Goal: Transaction & Acquisition: Purchase product/service

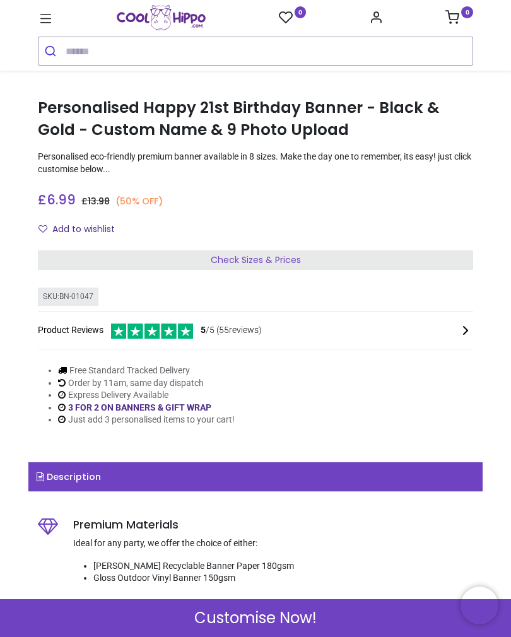
scroll to position [203, 0]
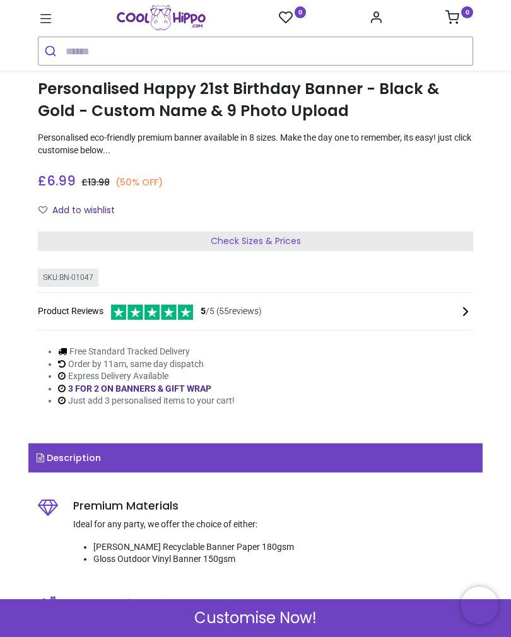
click at [272, 239] on span "Check Sizes & Prices" at bounding box center [256, 241] width 90 height 13
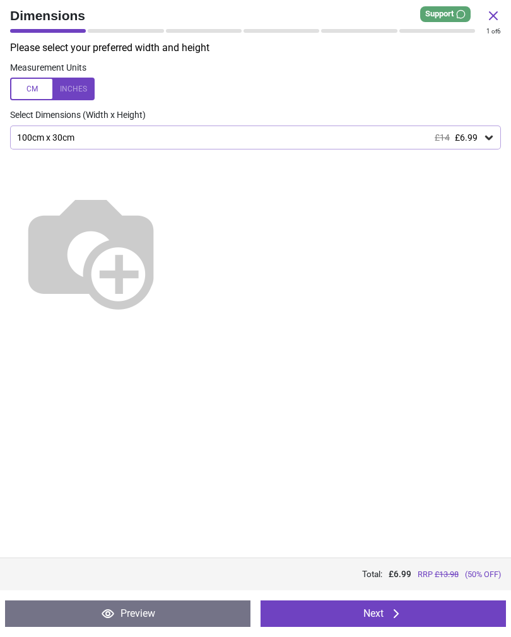
click at [172, 275] on img at bounding box center [90, 250] width 161 height 161
click at [399, 138] on div "100cm x 30cm £14 £6.99" at bounding box center [249, 137] width 467 height 11
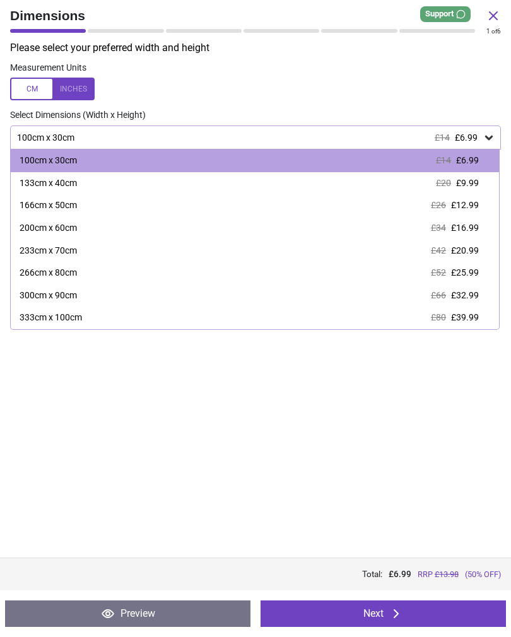
click at [61, 206] on div "166cm x 50cm" at bounding box center [48, 205] width 57 height 13
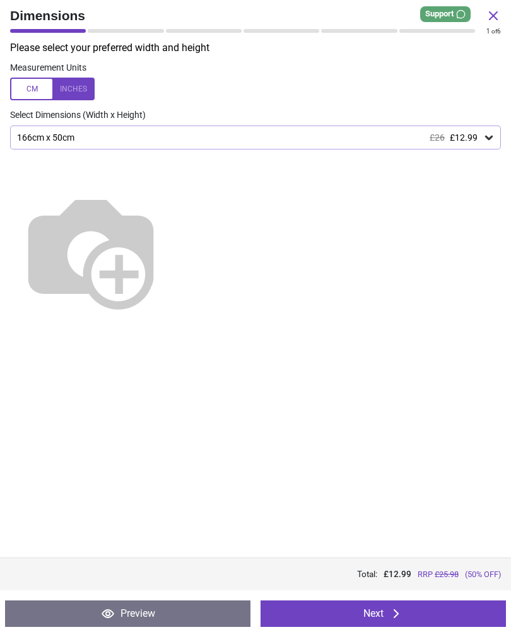
click at [356, 612] on button "Next" at bounding box center [382, 613] width 245 height 26
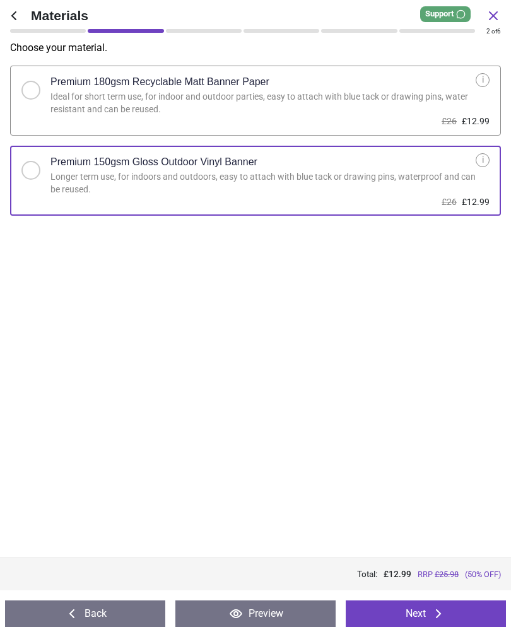
click at [423, 614] on button "Next" at bounding box center [426, 613] width 160 height 26
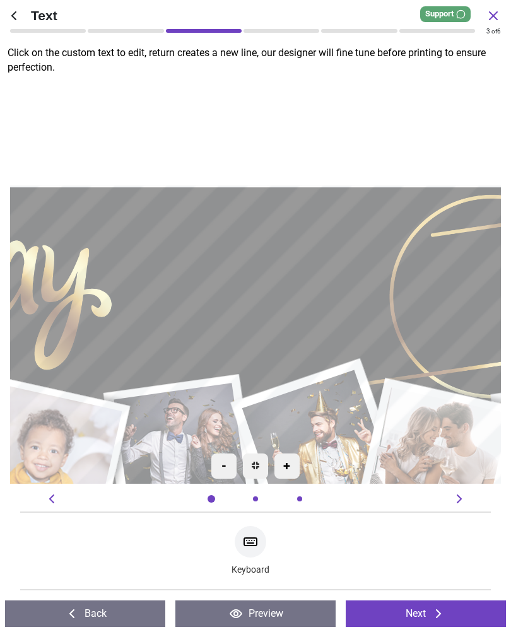
click at [297, 284] on textarea at bounding box center [254, 282] width 259 height 74
type textarea "*****"
click at [379, 117] on div ".cls-1 { filter: url(#drop-shadow-2); } .cls-1, .cls-2, .cls-3, .cls-4, .cls-5,…" at bounding box center [51, 370] width 1226 height 1012
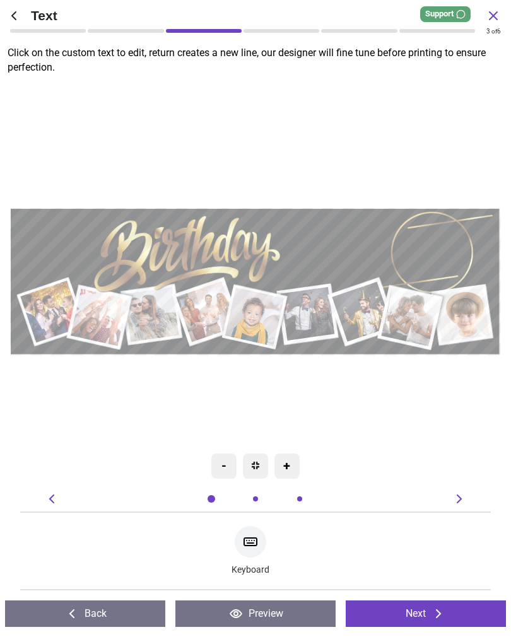
click at [440, 622] on button "Next" at bounding box center [426, 613] width 160 height 26
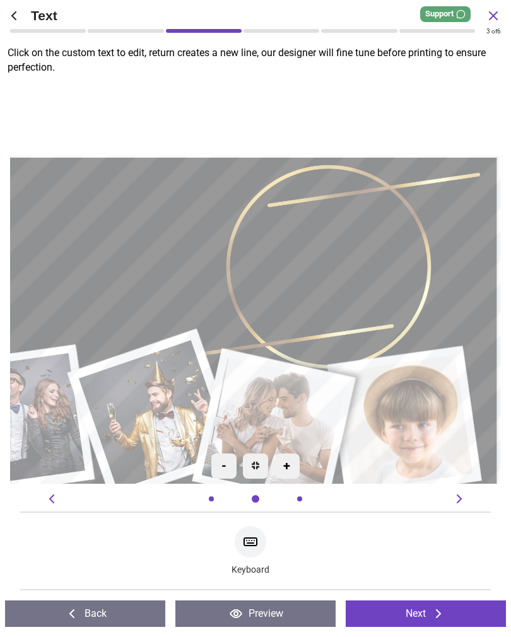
click at [433, 611] on icon at bounding box center [438, 613] width 15 height 15
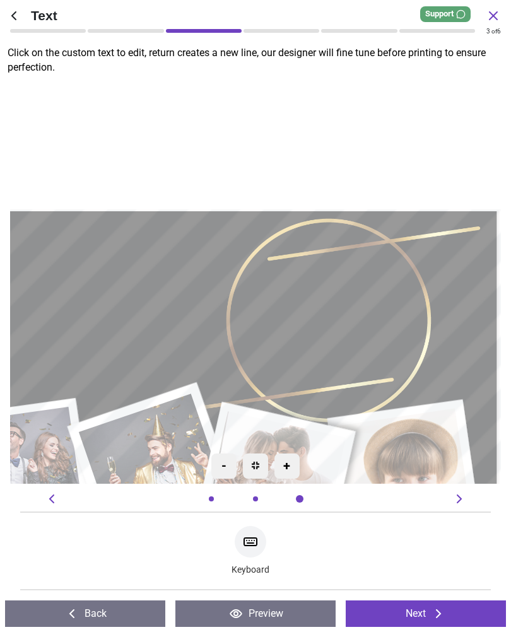
click at [446, 614] on icon at bounding box center [438, 613] width 15 height 15
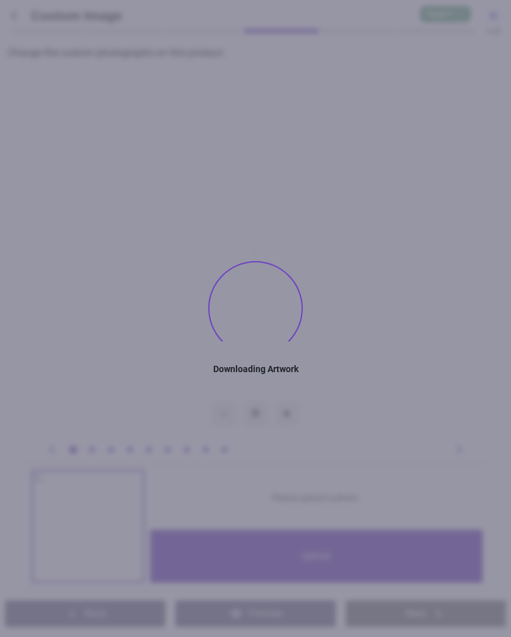
type textarea "*****"
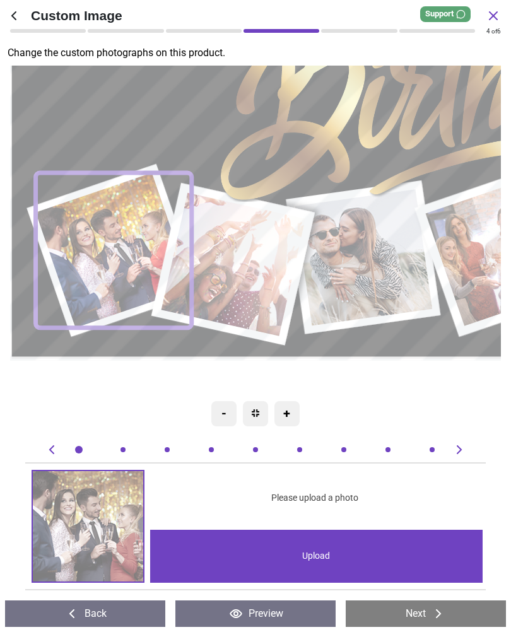
click at [305, 552] on div "Upload" at bounding box center [316, 556] width 333 height 53
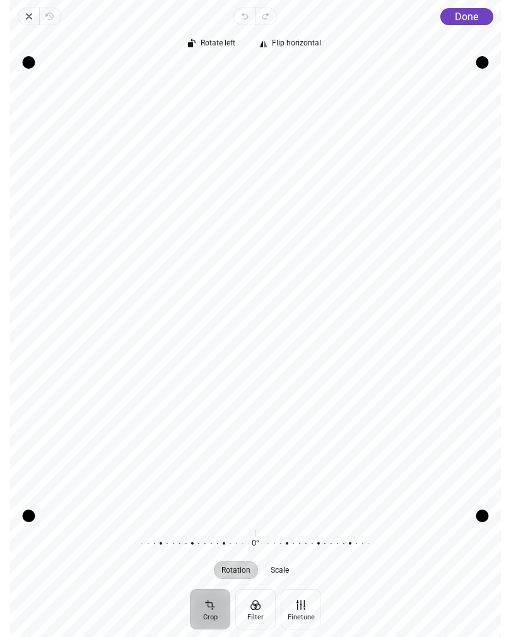
click at [472, 24] on button "Done" at bounding box center [466, 16] width 53 height 17
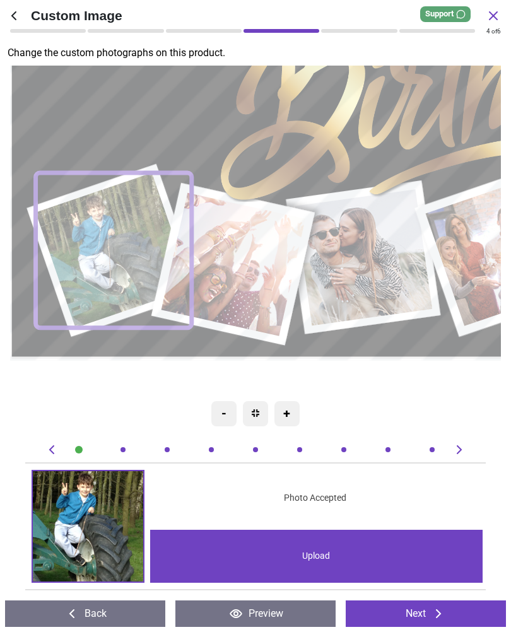
click at [264, 265] on image at bounding box center [233, 264] width 144 height 144
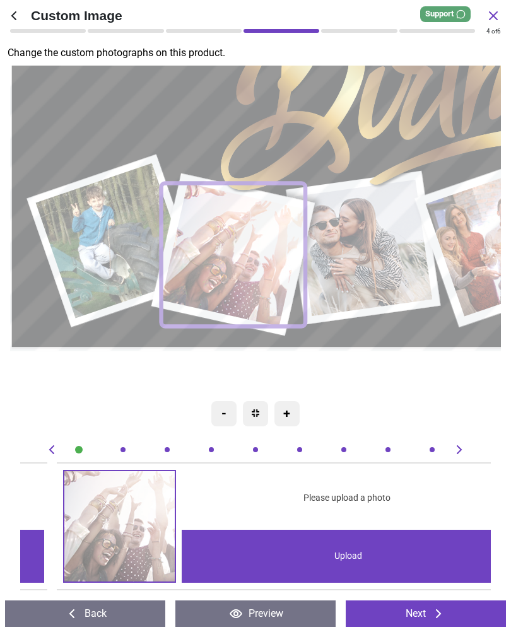
scroll to position [0, 470]
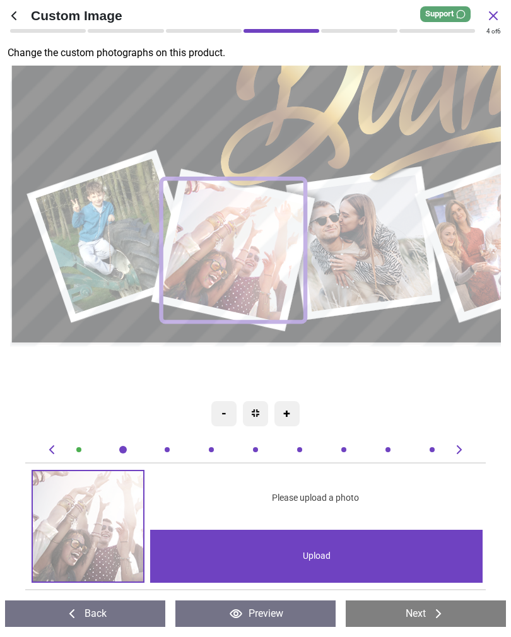
click at [298, 556] on div "Upload" at bounding box center [316, 556] width 333 height 53
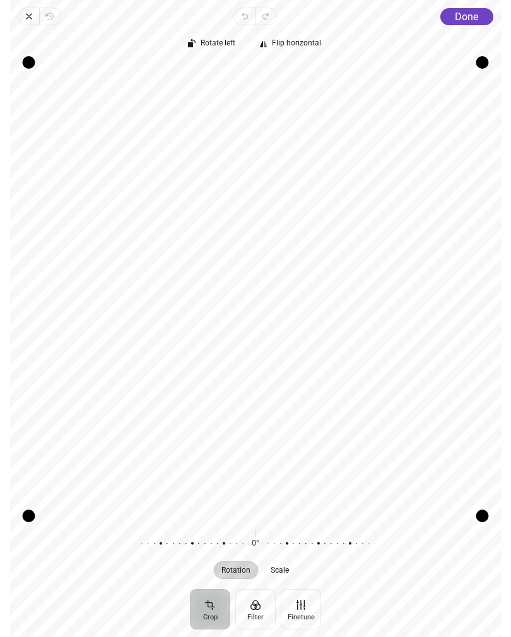
click at [472, 26] on div "Rotate left Flip horizontal Recenter Rotation Scale 0° Reset" at bounding box center [255, 307] width 491 height 564
click at [472, 20] on span "Done" at bounding box center [466, 17] width 23 height 12
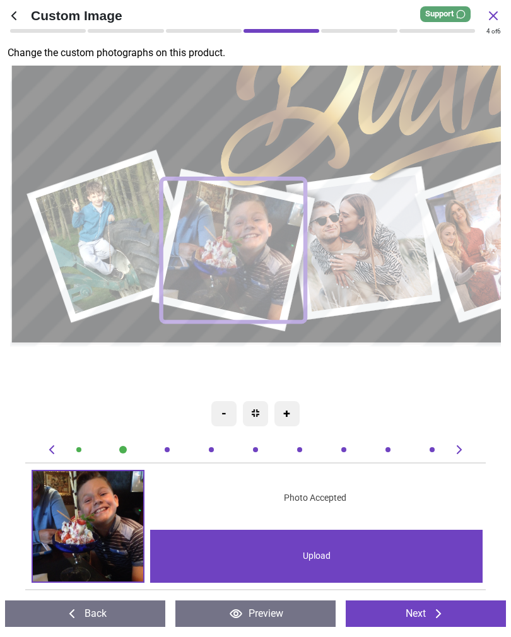
click at [385, 242] on image at bounding box center [364, 243] width 137 height 137
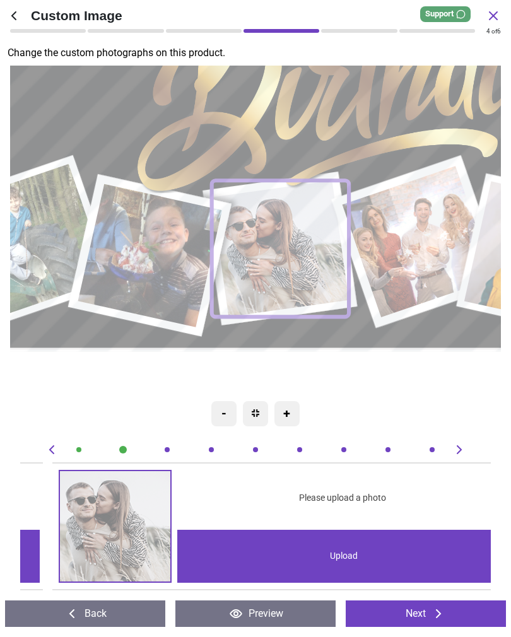
scroll to position [0, 940]
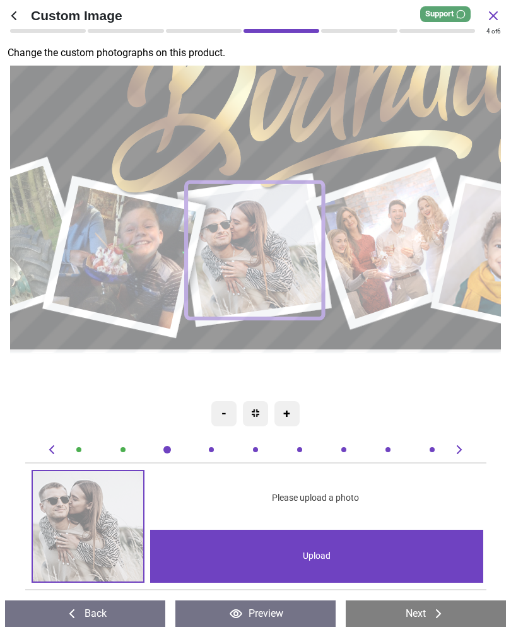
click at [310, 556] on div "Upload" at bounding box center [316, 556] width 333 height 53
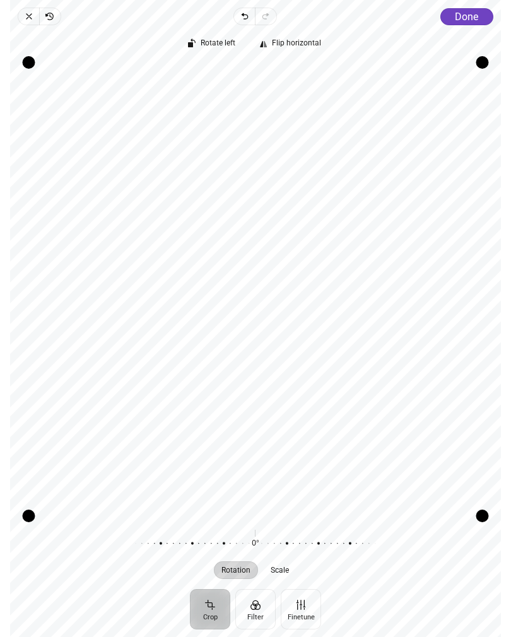
click at [460, 21] on span "Done" at bounding box center [466, 17] width 23 height 12
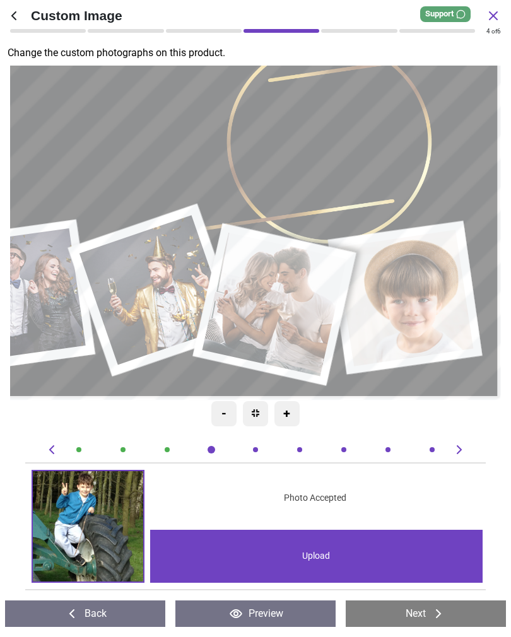
scroll to position [0, 1410]
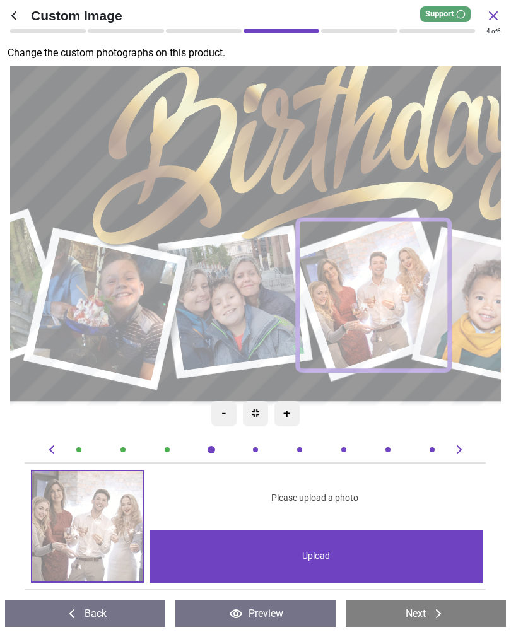
click at [243, 318] on image at bounding box center [236, 302] width 137 height 137
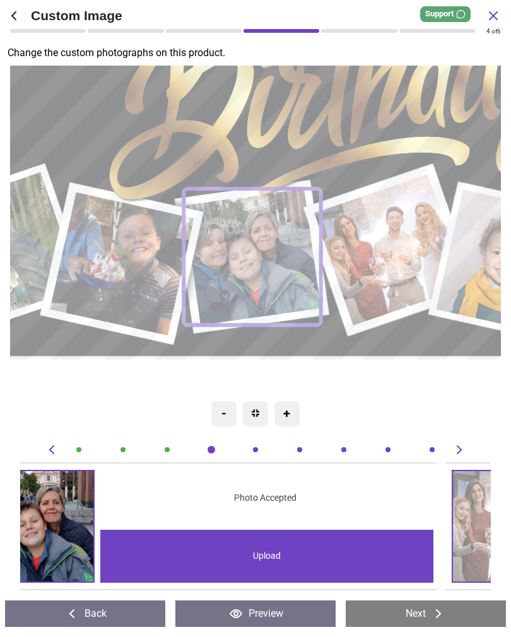
scroll to position [0, 940]
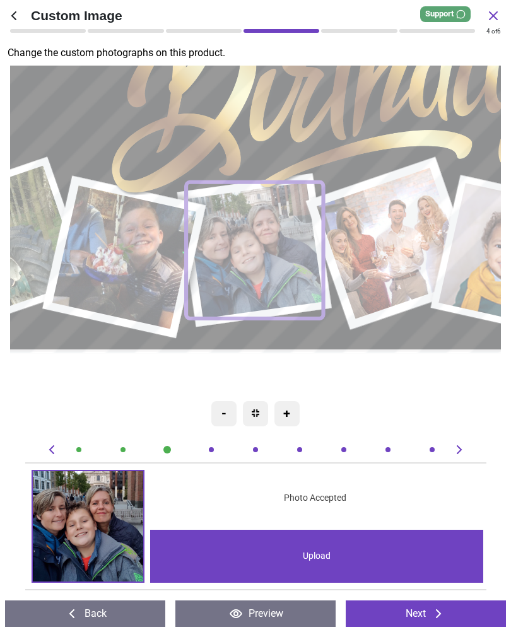
click at [397, 221] on image at bounding box center [393, 243] width 153 height 151
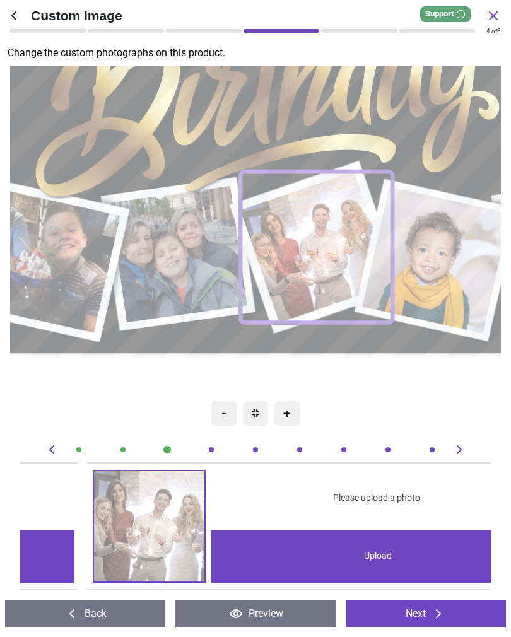
scroll to position [0, 1410]
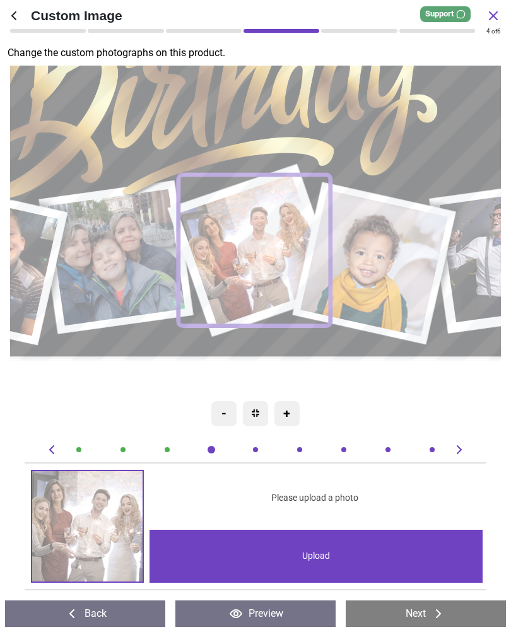
click at [317, 557] on div "Upload" at bounding box center [315, 556] width 333 height 53
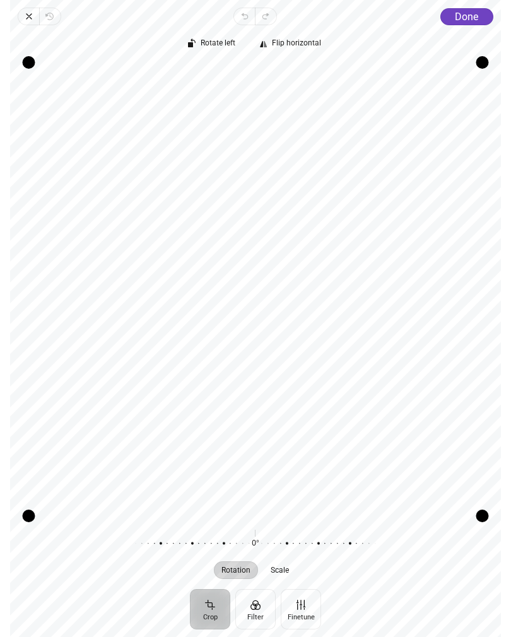
click at [469, 21] on span "Done" at bounding box center [466, 17] width 23 height 12
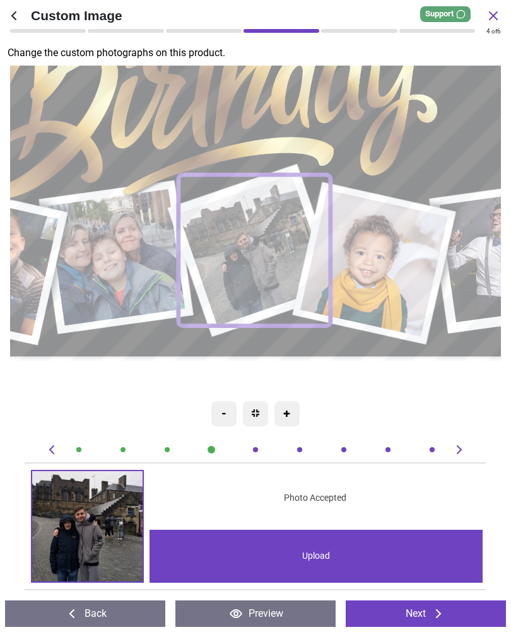
click at [373, 267] on image at bounding box center [375, 263] width 148 height 147
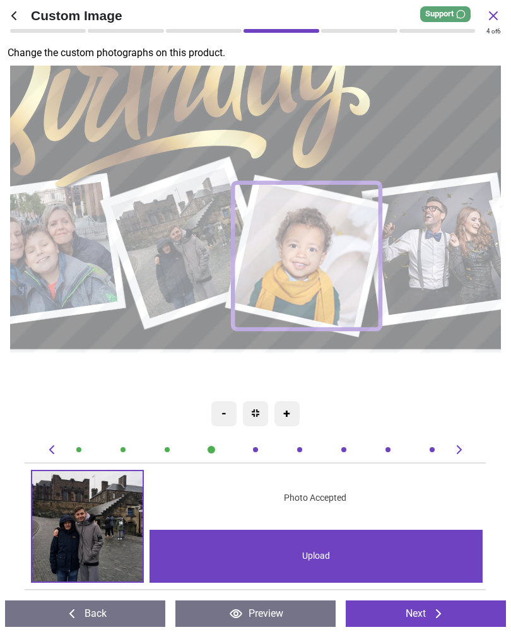
scroll to position [0, 1880]
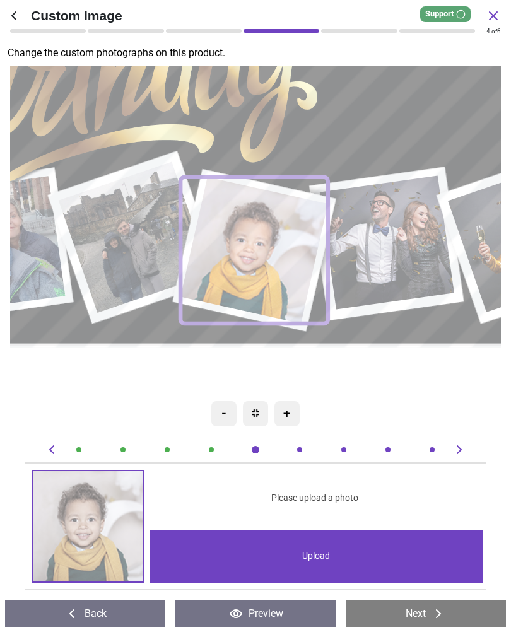
click at [315, 558] on div "Upload" at bounding box center [315, 556] width 333 height 53
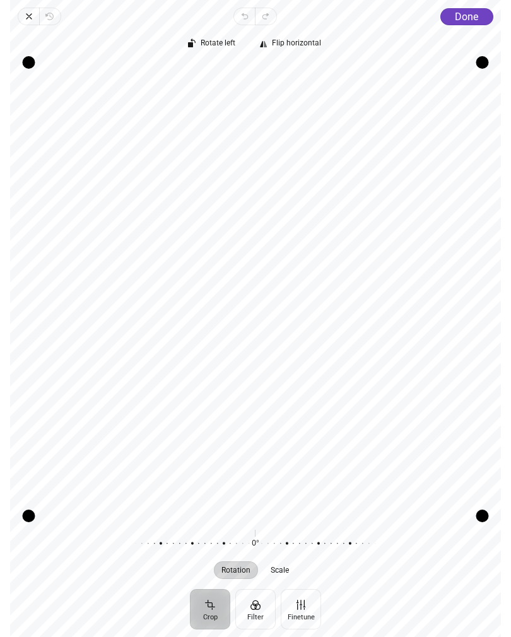
click at [465, 18] on span "Done" at bounding box center [466, 17] width 23 height 12
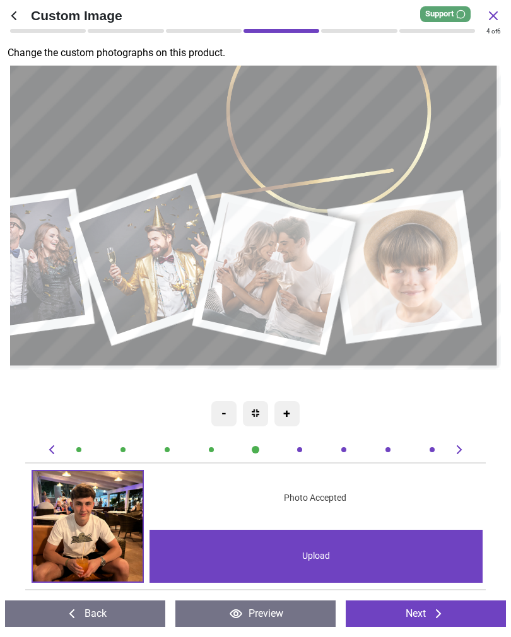
click at [412, 276] on image at bounding box center [405, 267] width 137 height 137
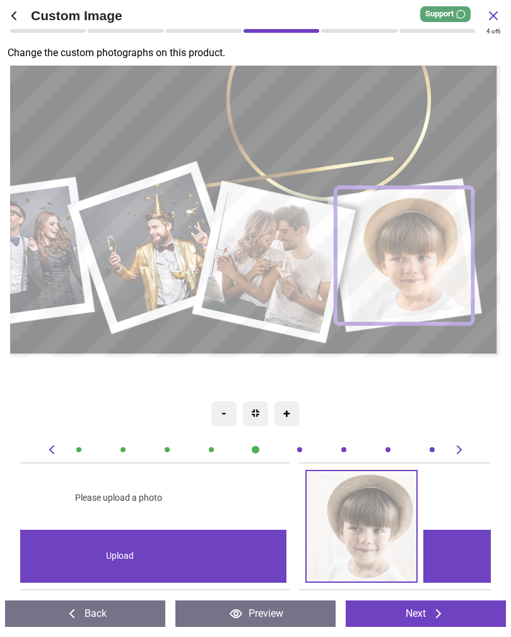
scroll to position [0, 3760]
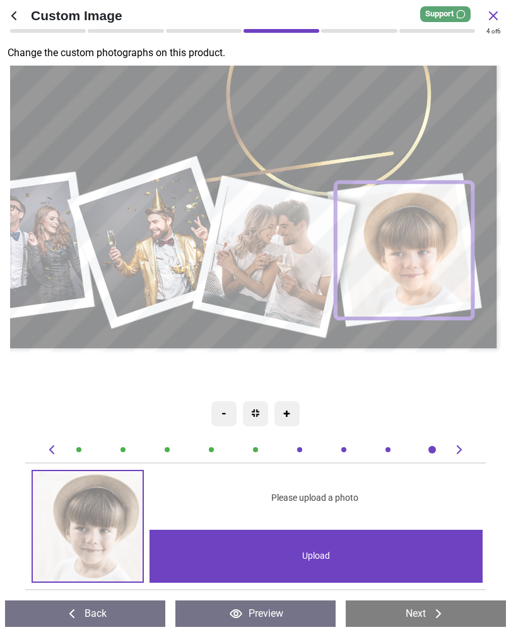
click at [321, 558] on div "Upload" at bounding box center [315, 556] width 333 height 53
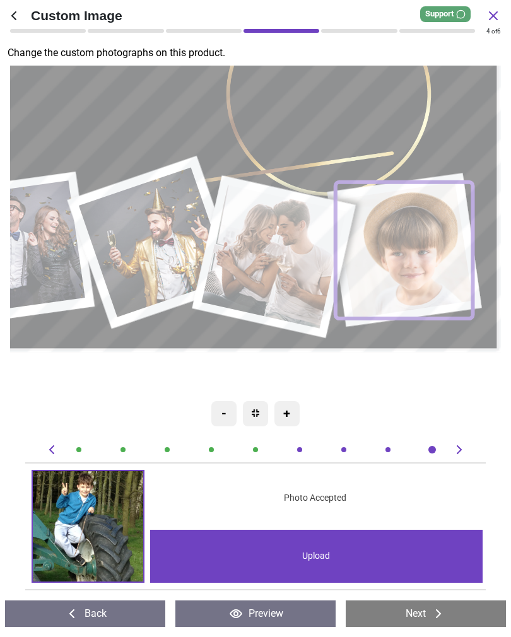
scroll to position [0, 3760]
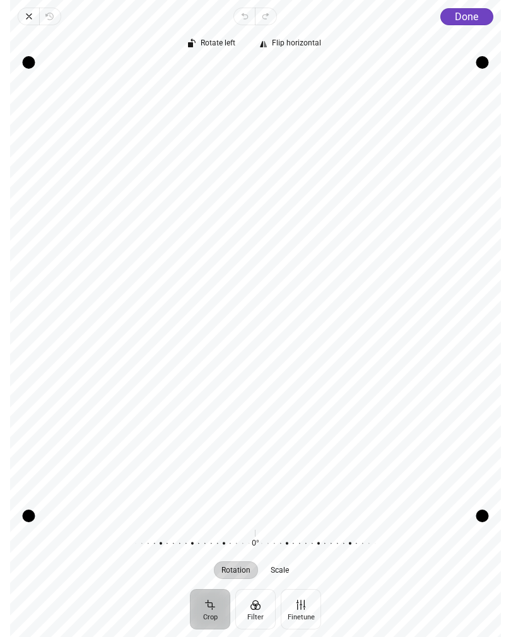
click at [465, 21] on span "Done" at bounding box center [466, 17] width 23 height 12
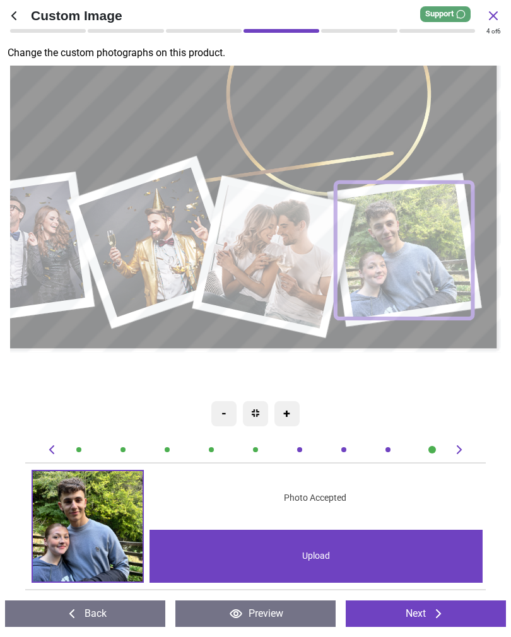
click at [273, 249] on image at bounding box center [276, 257] width 144 height 144
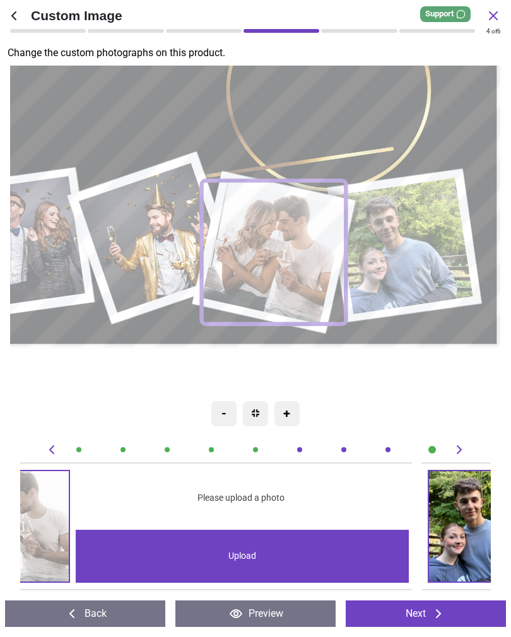
scroll to position [0, 3290]
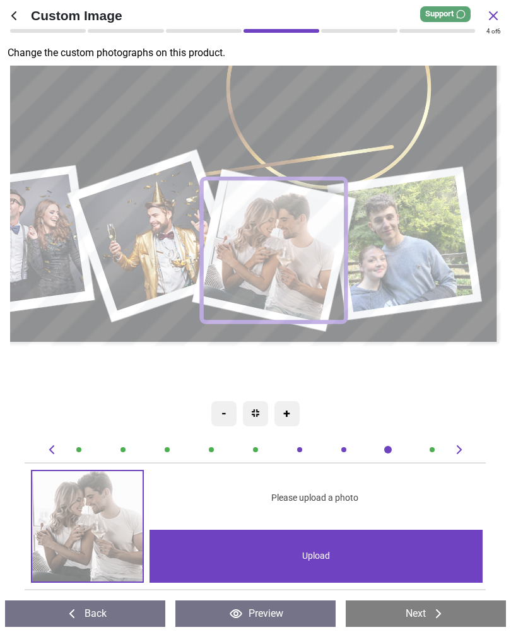
click at [310, 556] on div "Upload" at bounding box center [315, 556] width 333 height 53
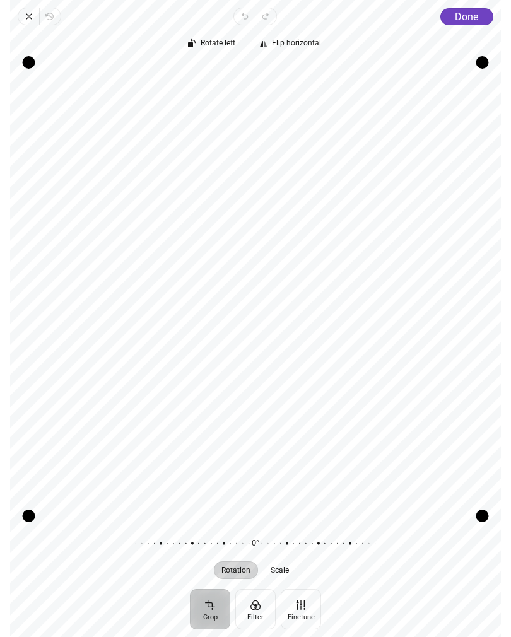
click at [458, 19] on span "Done" at bounding box center [466, 17] width 23 height 12
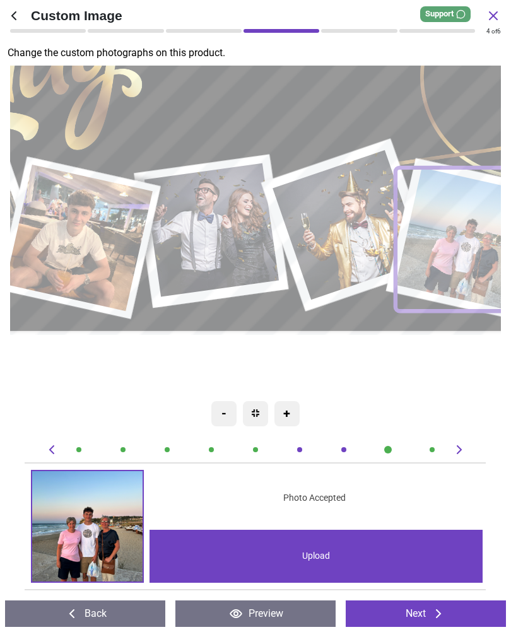
click at [334, 230] on image at bounding box center [349, 225] width 151 height 150
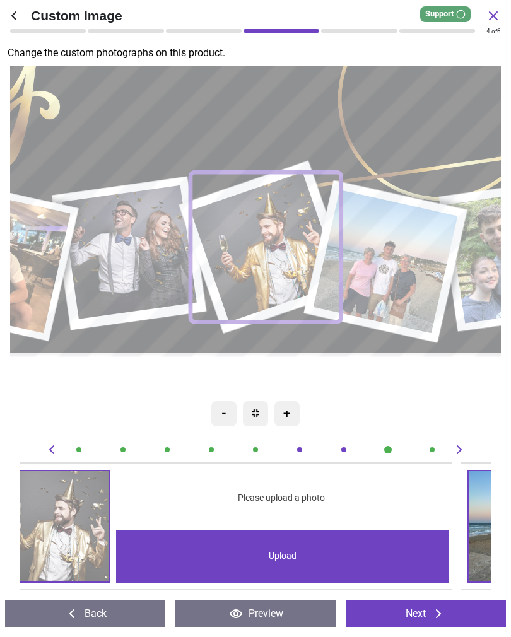
scroll to position [0, 2819]
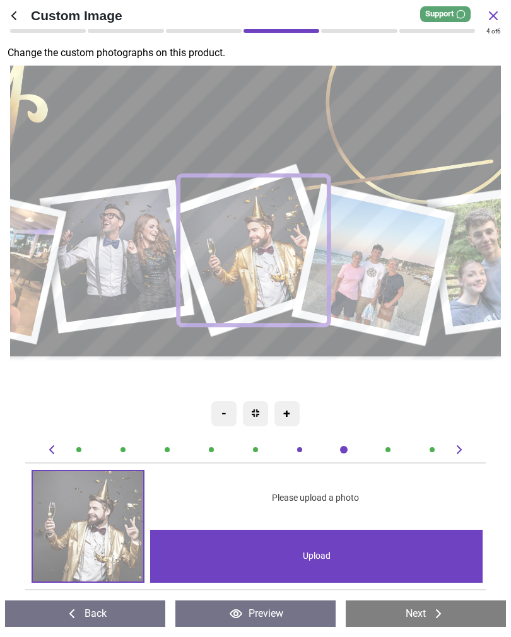
click at [305, 555] on div "Upload" at bounding box center [316, 556] width 333 height 53
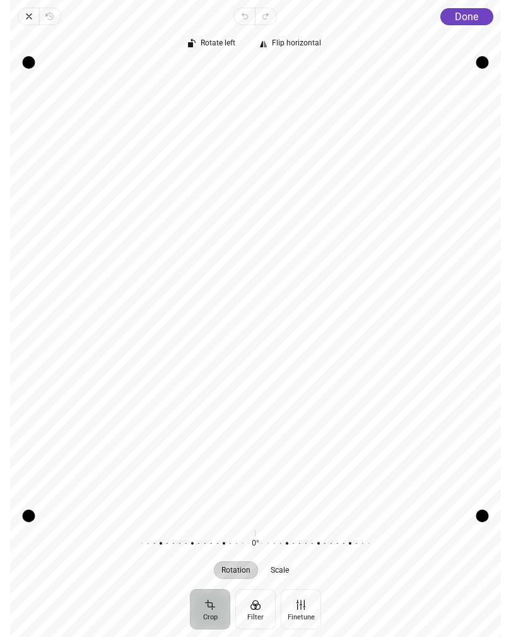
click at [460, 24] on button "Done" at bounding box center [466, 16] width 53 height 17
